Goal: Check status: Check status

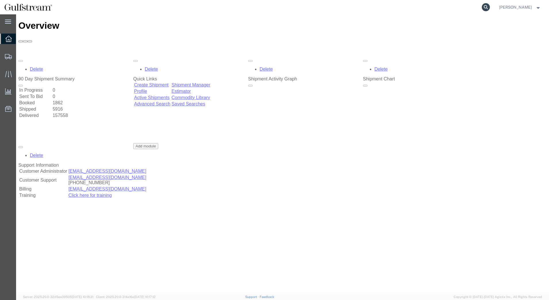
click at [489, 9] on icon at bounding box center [485, 7] width 8 height 8
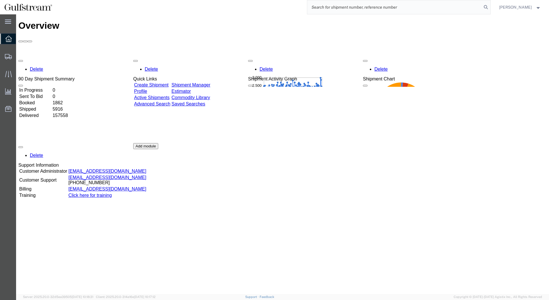
click at [370, 8] on input "search" at bounding box center [394, 7] width 174 height 14
paste input "434771857653"
click at [378, 7] on input "434771857653" at bounding box center [394, 7] width 174 height 14
paste input "434771857653"
click at [489, 6] on icon at bounding box center [485, 7] width 8 height 8
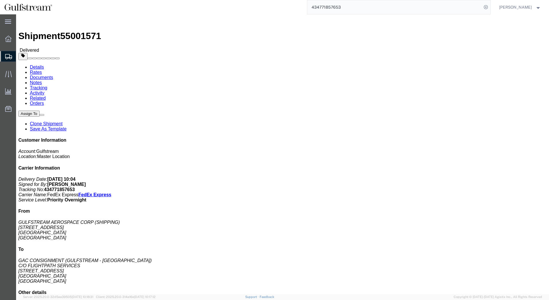
click link "Tracking"
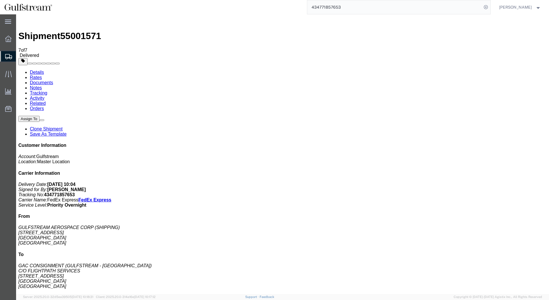
click at [75, 192] on b "434771857653" at bounding box center [59, 194] width 31 height 5
copy b "434771857653"
click at [44, 96] on link "Activity" at bounding box center [37, 98] width 15 height 5
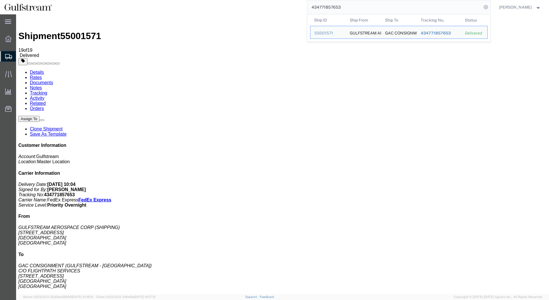
click at [366, 5] on input "434771857653" at bounding box center [394, 7] width 174 height 14
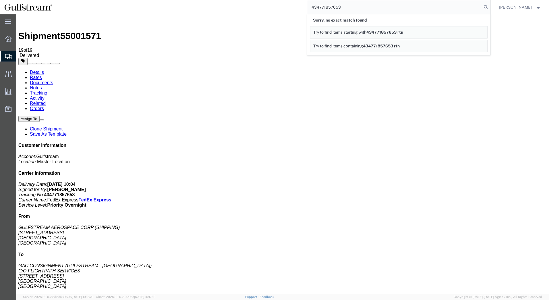
click at [43, 70] on link "Details" at bounding box center [37, 72] width 14 height 5
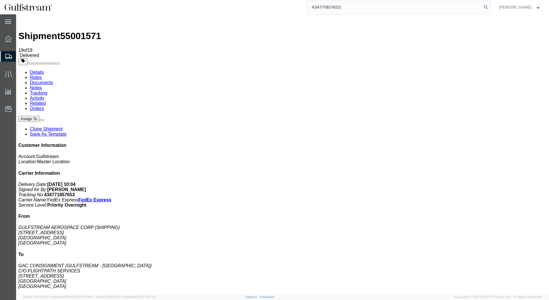
click link "Rates"
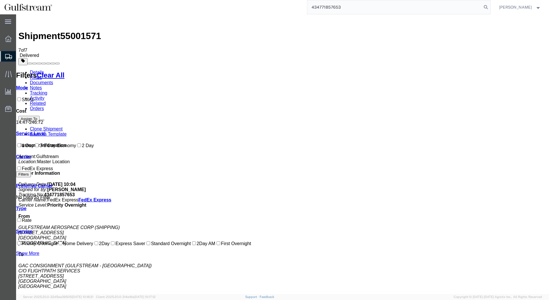
click at [53, 80] on link "Documents" at bounding box center [41, 82] width 23 height 5
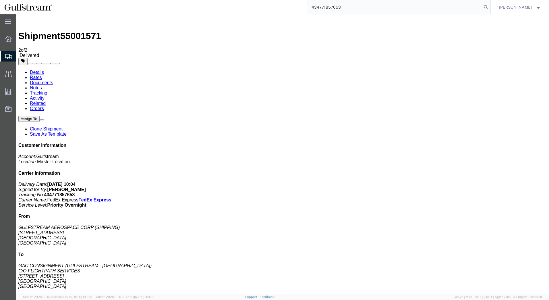
click at [42, 85] on link "Notes" at bounding box center [36, 87] width 12 height 5
click at [47, 90] on link "Tracking" at bounding box center [39, 92] width 18 height 5
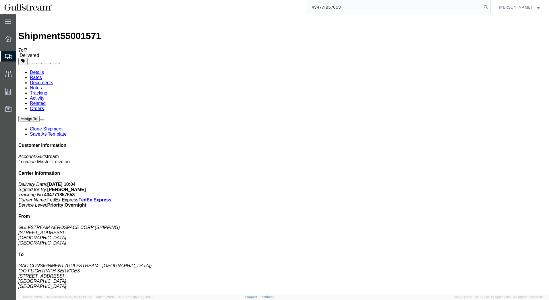
click at [86, 187] on b "[PERSON_NAME]" at bounding box center [66, 189] width 38 height 5
click at [44, 106] on link "Orders" at bounding box center [37, 108] width 14 height 5
click at [46, 101] on link "Related" at bounding box center [38, 103] width 16 height 5
drag, startPoint x: 386, startPoint y: 5, endPoint x: 409, endPoint y: 4, distance: 23.6
click at [386, 5] on input "434771857653" at bounding box center [394, 7] width 174 height 14
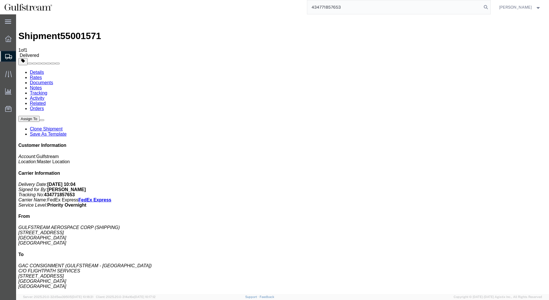
drag, startPoint x: 361, startPoint y: 8, endPoint x: 309, endPoint y: 14, distance: 52.8
click at [310, 14] on div "434771857653" at bounding box center [274, 7] width 434 height 14
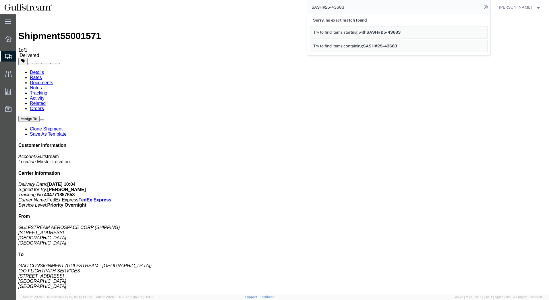
click at [327, 9] on input "SASH#25-43683" at bounding box center [394, 7] width 174 height 14
drag, startPoint x: 351, startPoint y: 22, endPoint x: 178, endPoint y: 38, distance: 173.4
type input "43683"
click at [47, 90] on link "Tracking" at bounding box center [39, 92] width 18 height 5
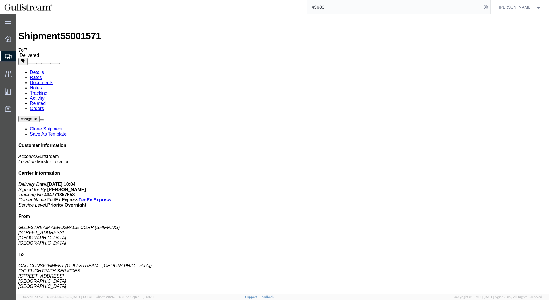
click at [53, 80] on link "Documents" at bounding box center [41, 82] width 23 height 5
click at [42, 85] on link "Notes" at bounding box center [36, 87] width 12 height 5
